Goal: Entertainment & Leisure: Consume media (video, audio)

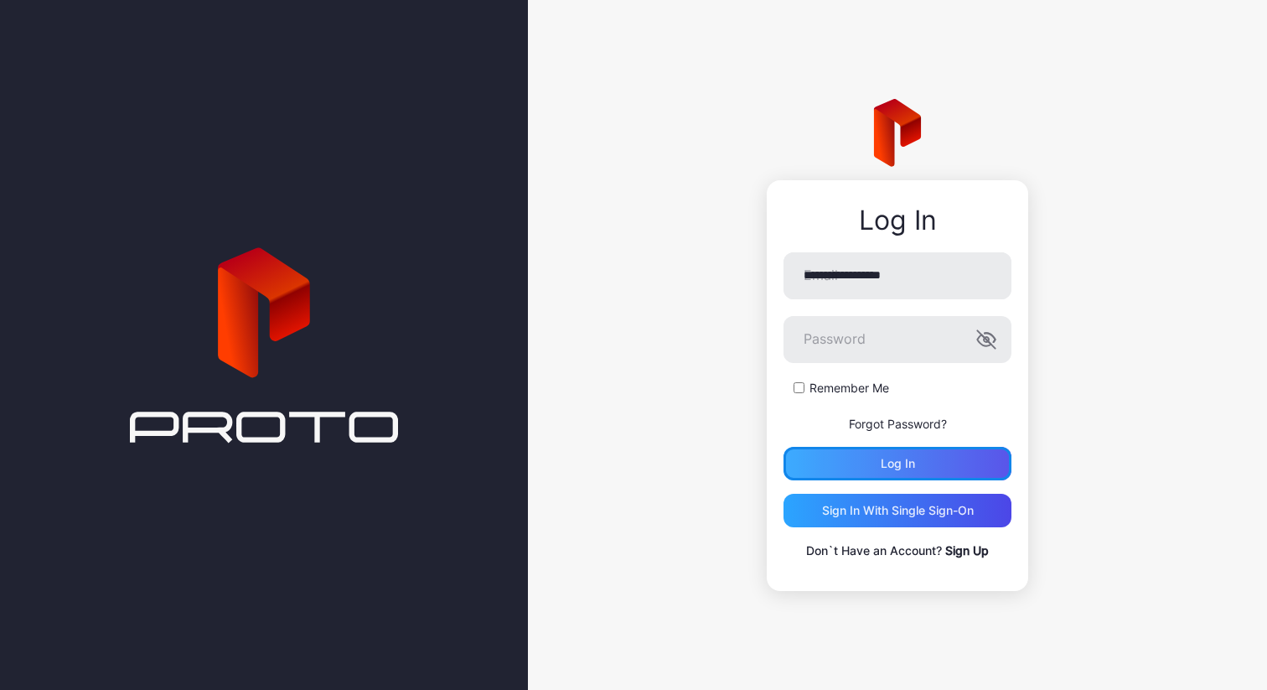
click at [924, 459] on div "Log in" at bounding box center [898, 464] width 228 height 34
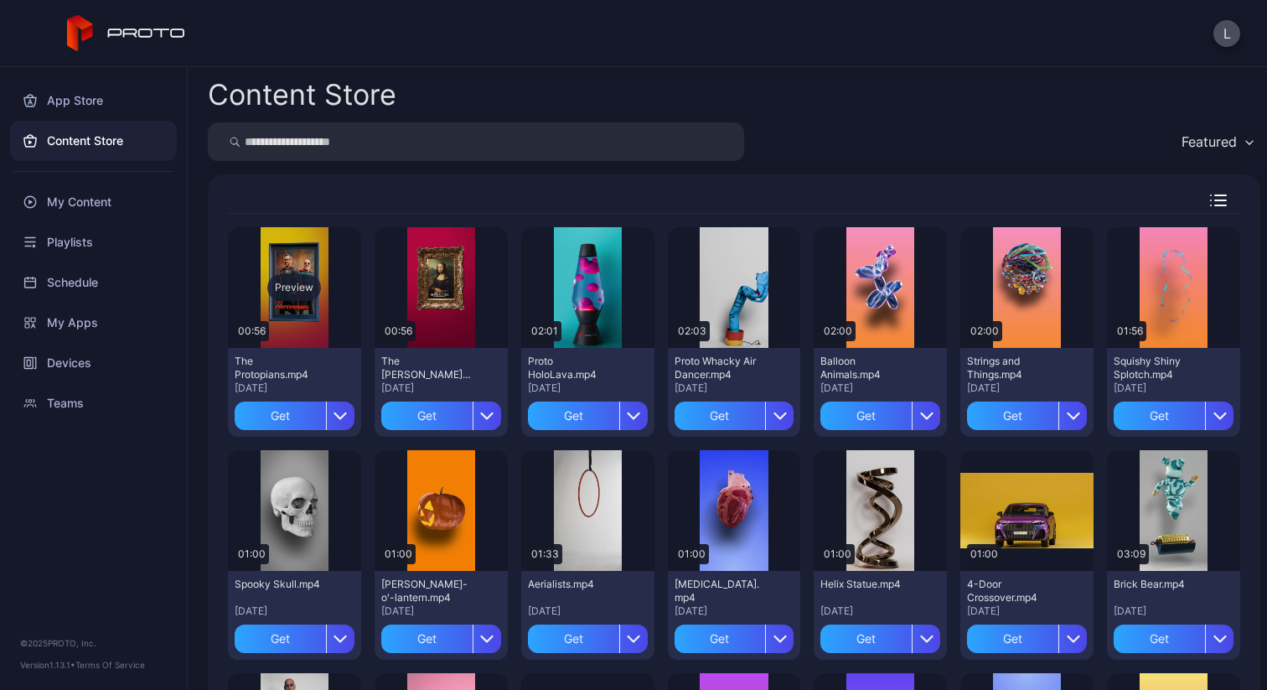
click at [301, 291] on div "Preview" at bounding box center [294, 287] width 54 height 27
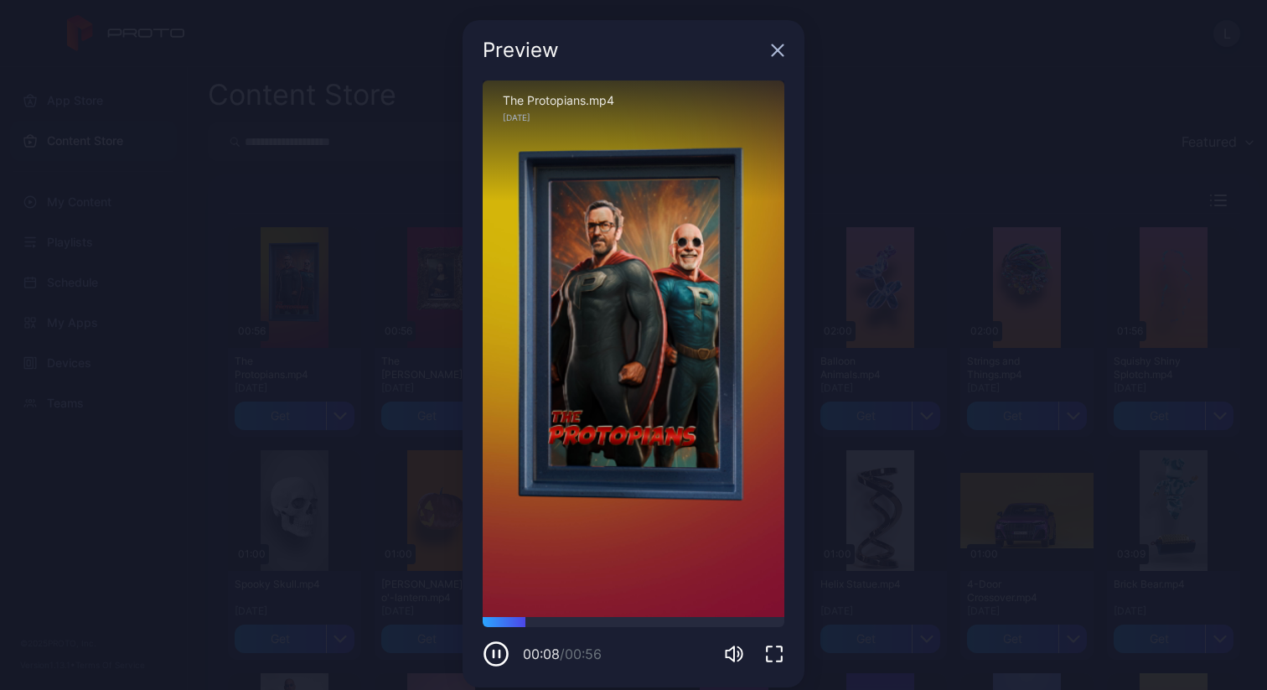
click at [771, 47] on icon "button" at bounding box center [777, 50] width 13 height 13
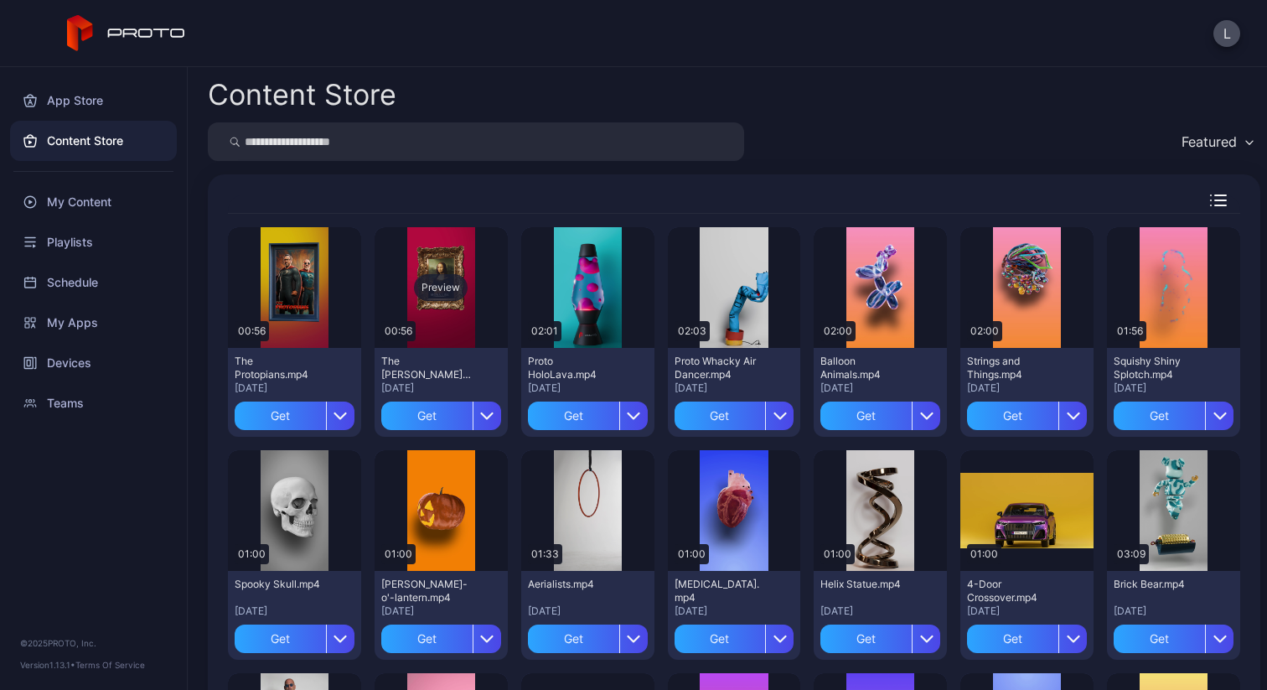
click at [442, 286] on div "Preview" at bounding box center [441, 287] width 54 height 27
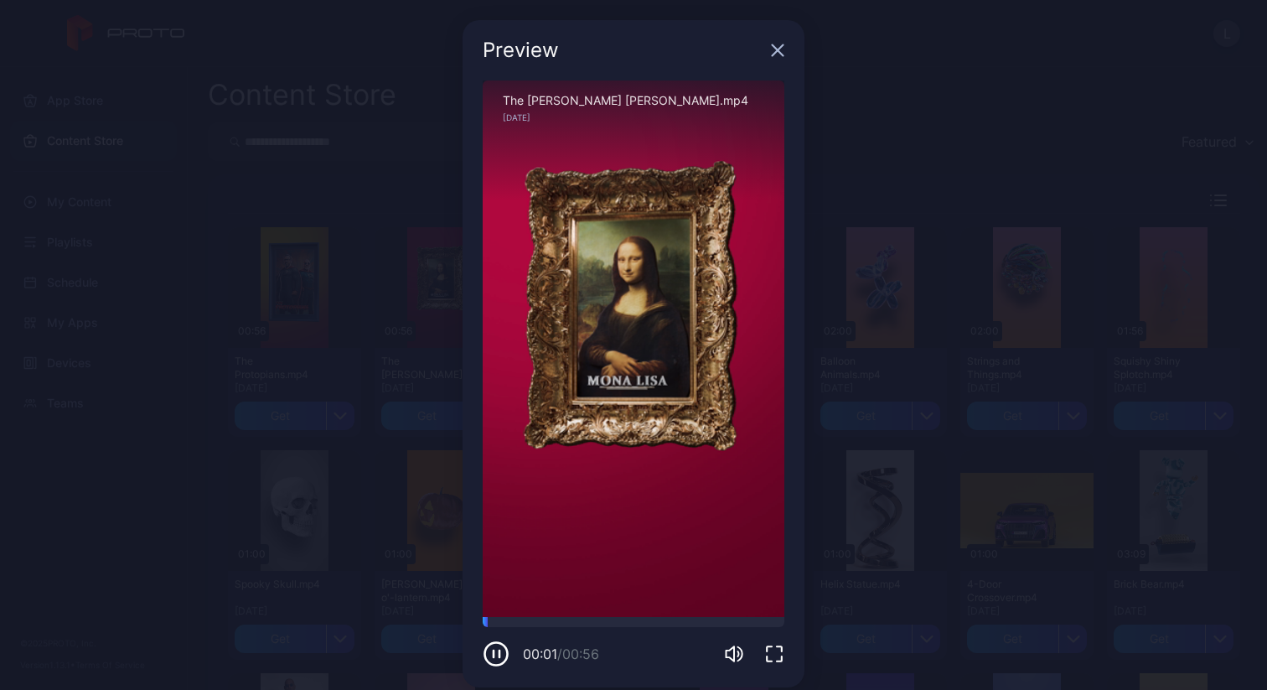
drag, startPoint x: 617, startPoint y: 380, endPoint x: 660, endPoint y: 409, distance: 51.8
click at [660, 408] on div "Sorry, your browser doesn‘t support embedded videos" at bounding box center [634, 348] width 302 height 536
click at [925, 81] on div "Preview Sorry, your browser doesn‘t support embedded videos 00:09 / 00:56 The M…" at bounding box center [633, 353] width 1267 height 707
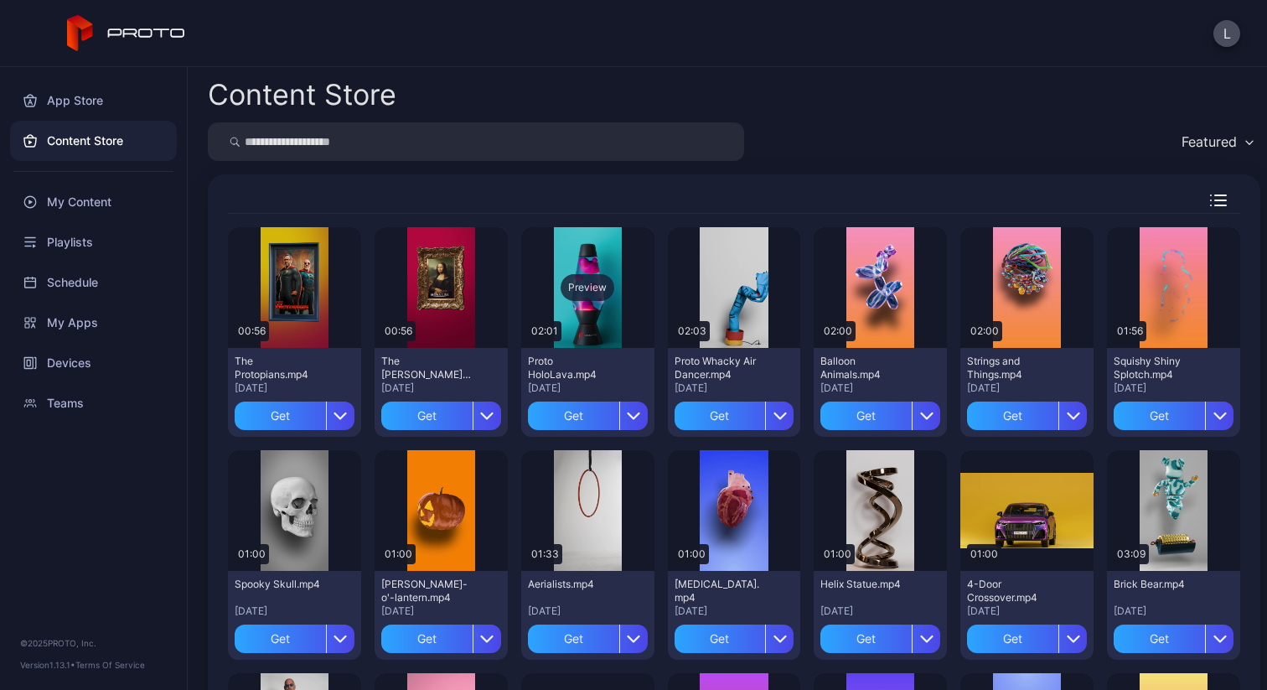
click at [570, 286] on div "Preview" at bounding box center [588, 287] width 54 height 27
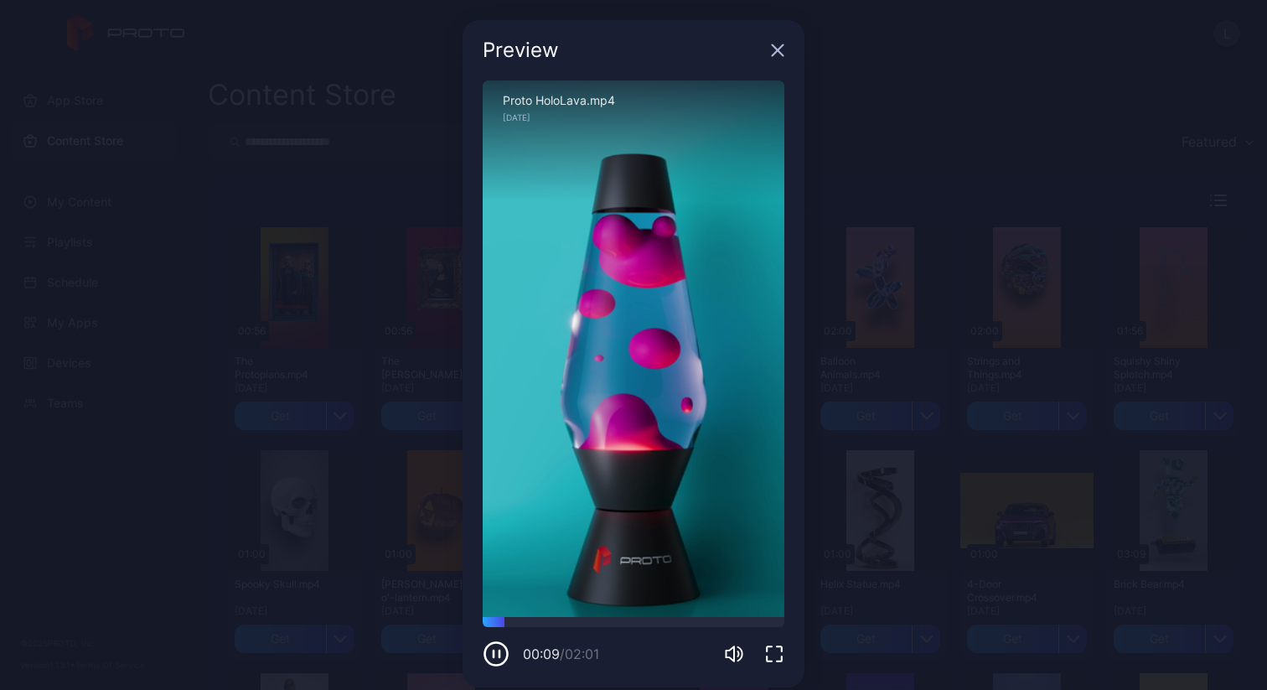
click at [894, 148] on div "Preview Sorry, your browser doesn‘t support embedded videos 00:09 / 02:01 Proto…" at bounding box center [633, 353] width 1267 height 707
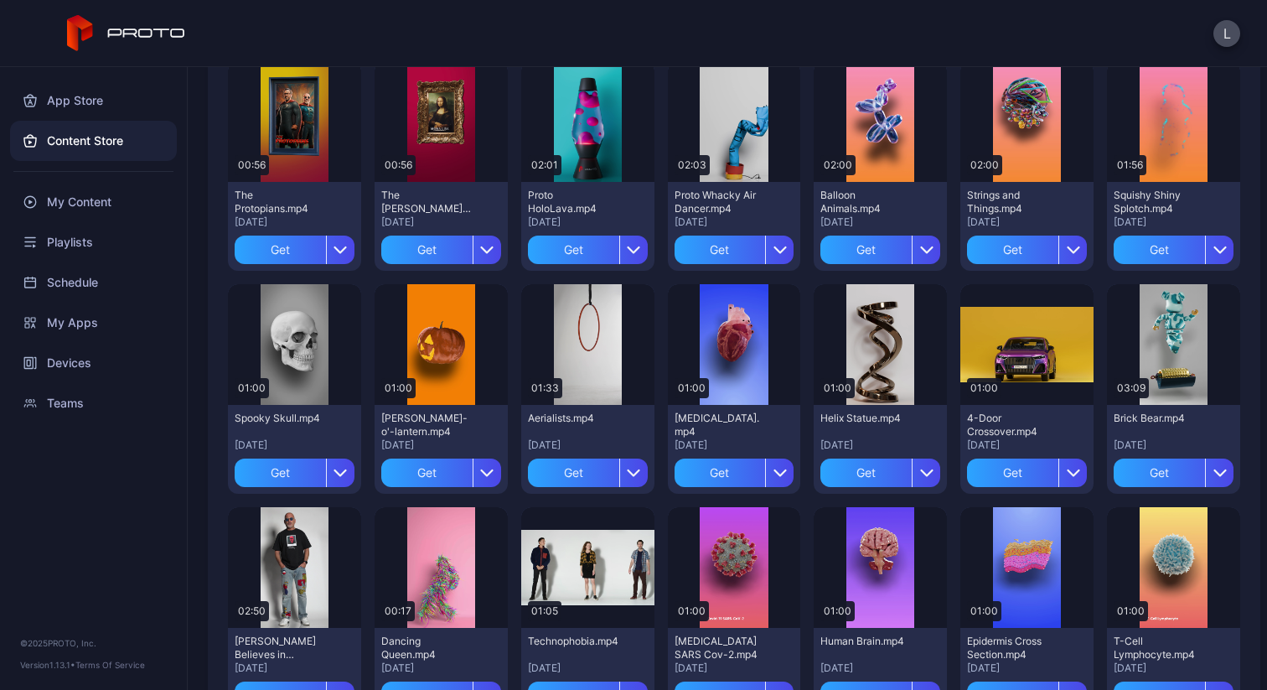
scroll to position [262, 0]
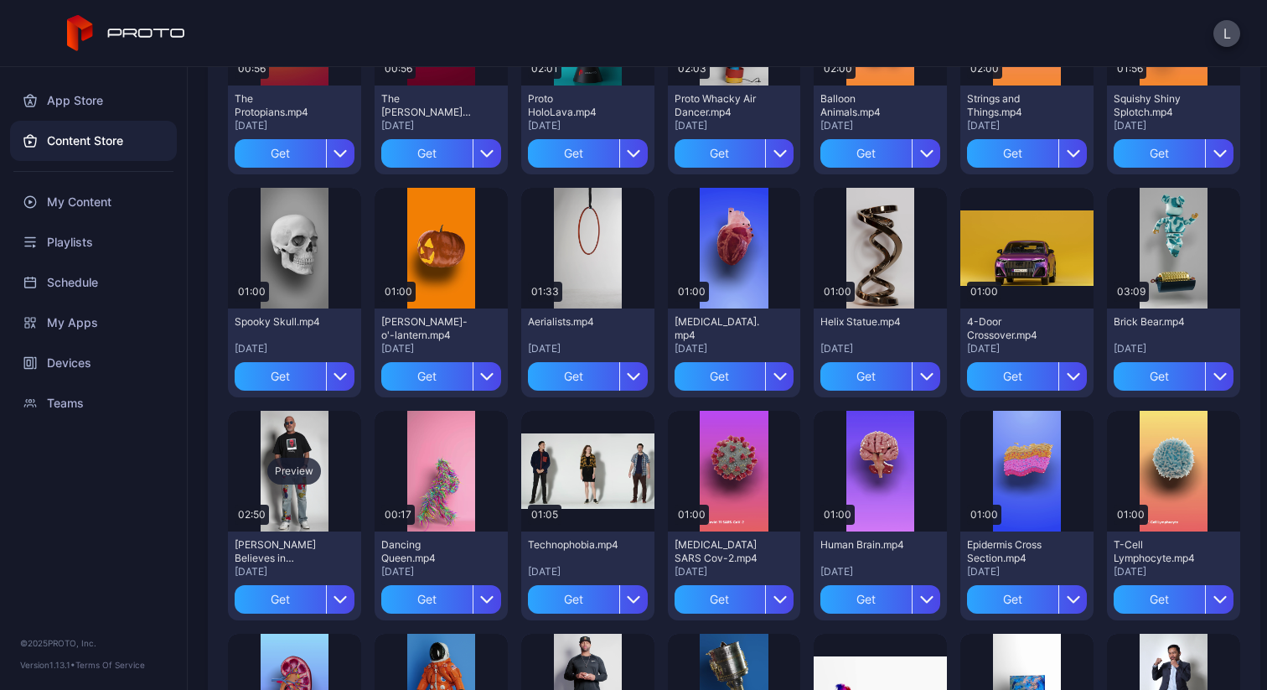
click at [293, 466] on div "Preview" at bounding box center [294, 471] width 54 height 27
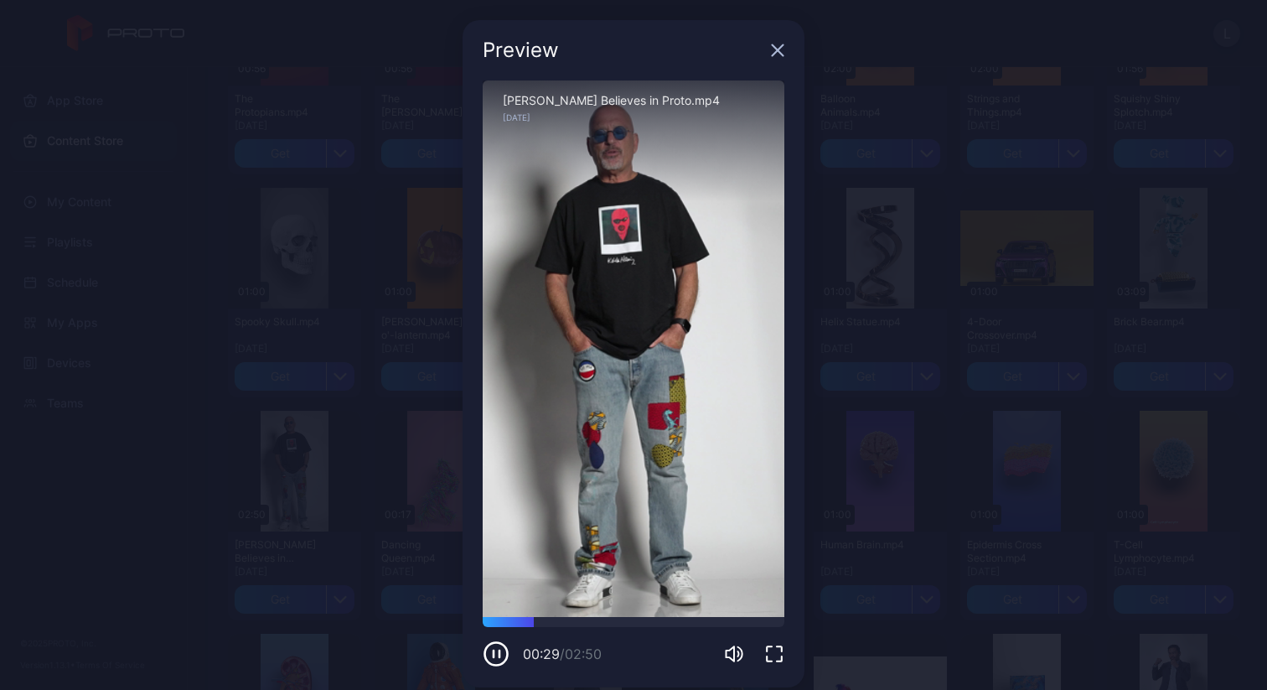
click at [274, 219] on div "Preview Sorry, your browser doesn‘t support embedded videos 00:29 / 02:50 Howie…" at bounding box center [633, 353] width 1267 height 707
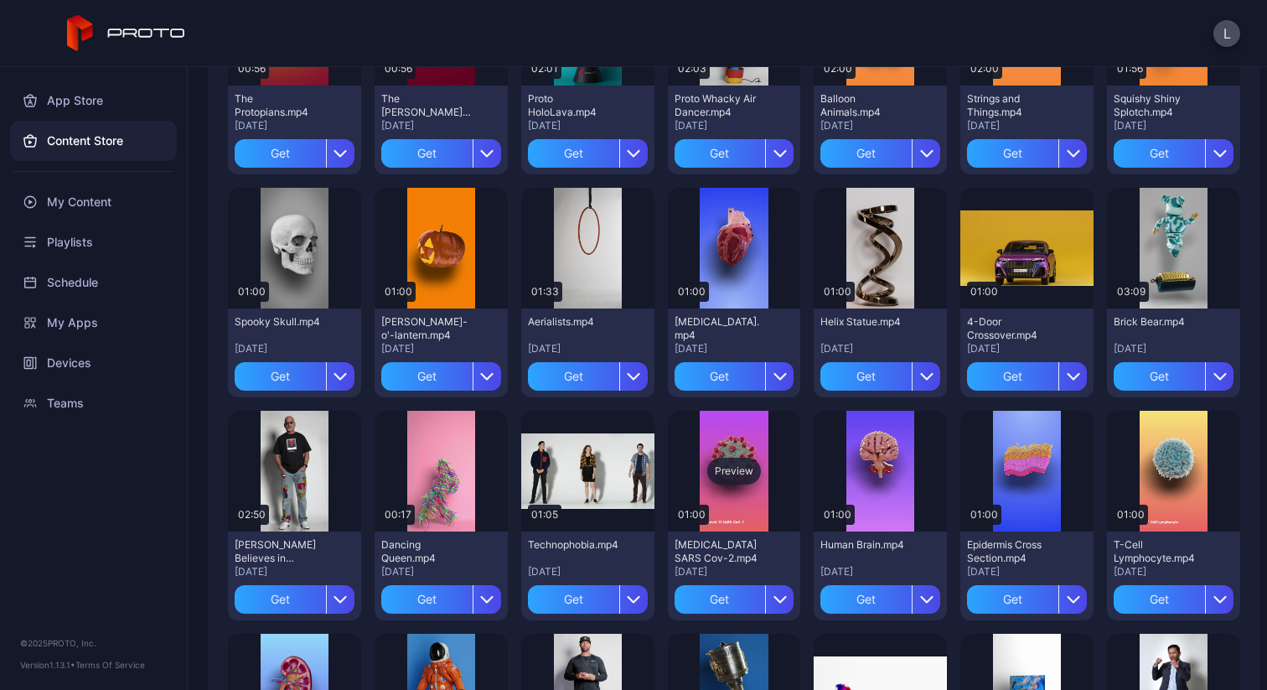
drag, startPoint x: 730, startPoint y: 602, endPoint x: 724, endPoint y: 479, distance: 123.4
click at [724, 479] on div "Preview 01:00 Covid-19 SARS Cov-2.mp4 Apr 19, 2023 Get" at bounding box center [734, 516] width 133 height 210
click at [722, 464] on div "Preview" at bounding box center [734, 471] width 54 height 27
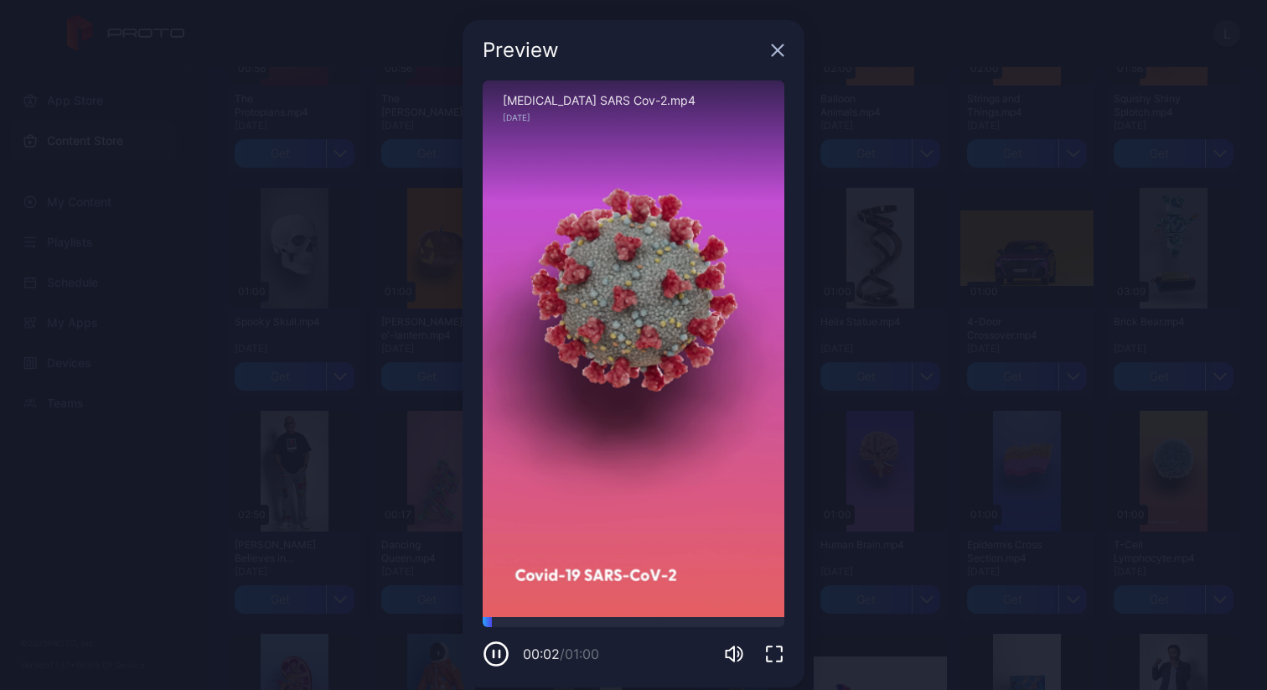
click at [215, 303] on div "Preview Sorry, your browser doesn‘t support embedded videos 00:02 / 01:00 Covid…" at bounding box center [633, 353] width 1267 height 707
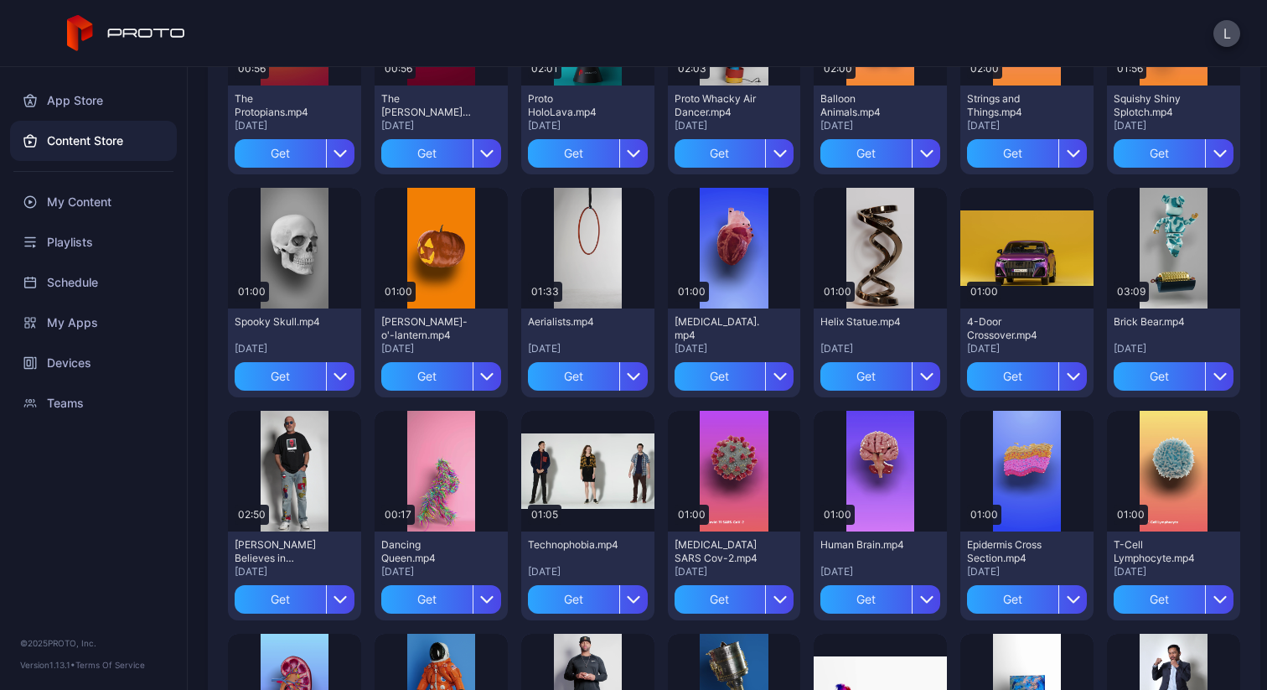
scroll to position [0, 0]
